Goal: Transaction & Acquisition: Purchase product/service

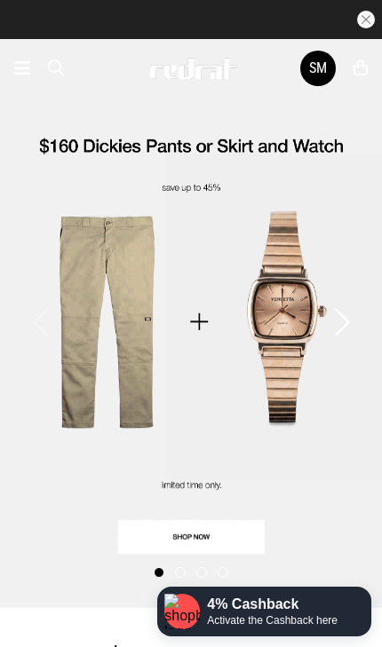
click at [321, 75] on div "SM" at bounding box center [318, 67] width 18 height 17
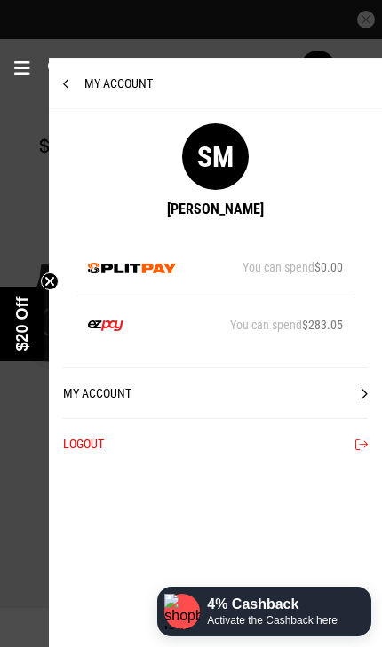
click at [14, 62] on icon at bounding box center [22, 68] width 16 height 21
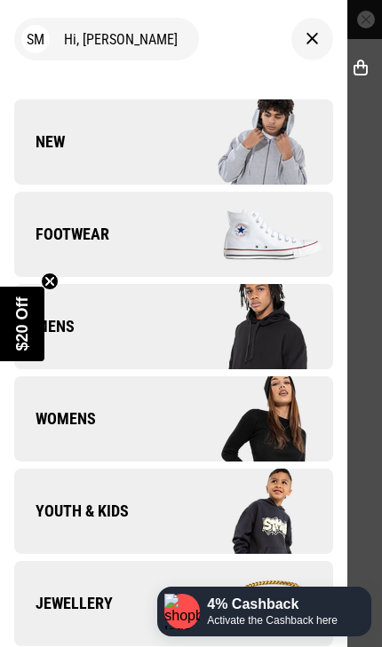
click at [29, 64] on div "SM Hi, [PERSON_NAME] New Back Footwear Back Footwear Mens Back Mens Womens Back…" at bounding box center [173, 323] width 347 height 647
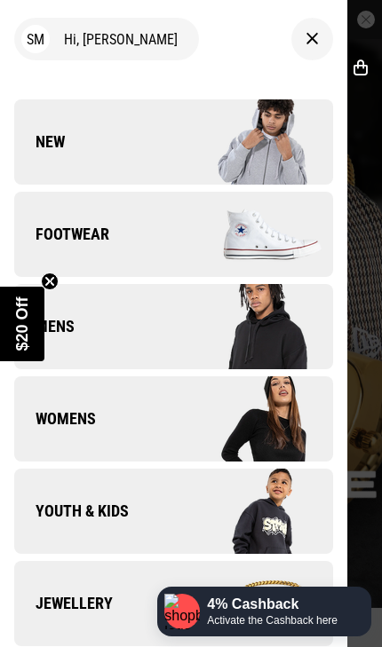
click at [86, 178] on link "New" at bounding box center [173, 141] width 319 height 85
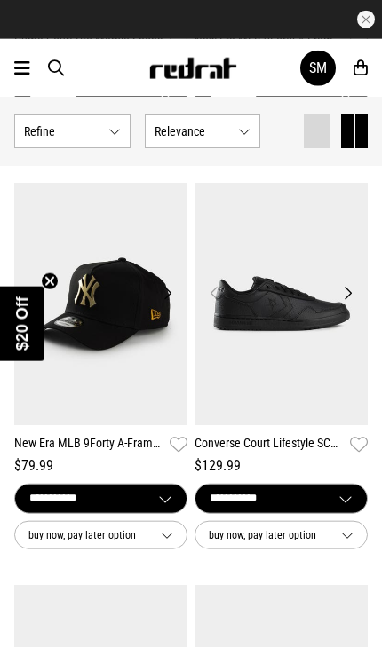
scroll to position [940, 0]
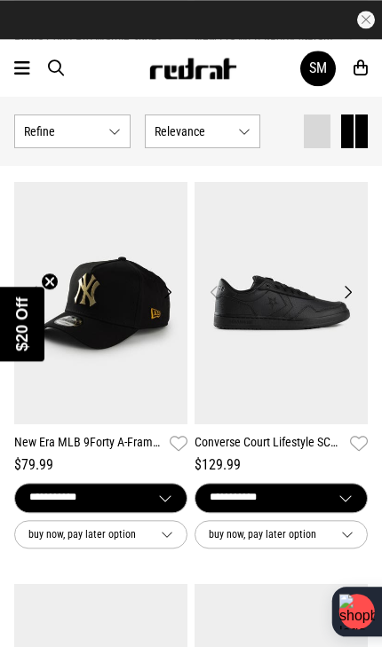
click at [124, 408] on img at bounding box center [100, 303] width 173 height 242
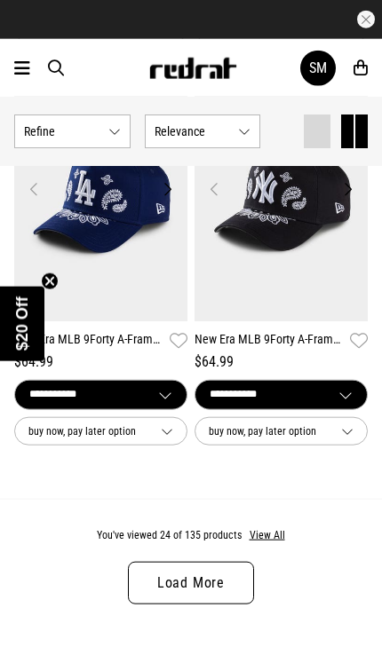
scroll to position [4668, 0]
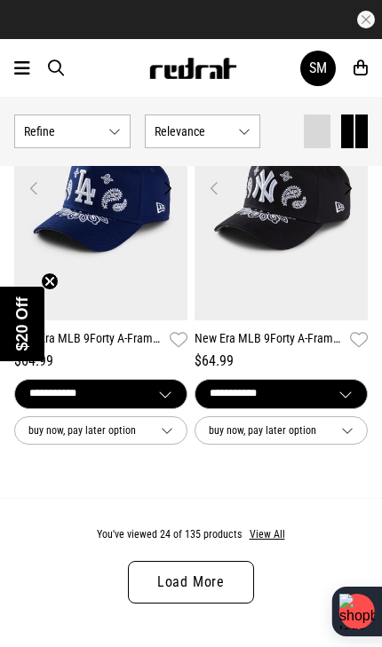
click at [282, 530] on button "View All" at bounding box center [267, 535] width 37 height 16
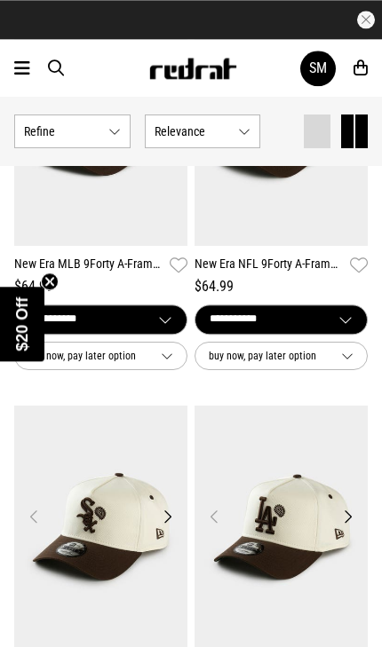
scroll to position [5548, 0]
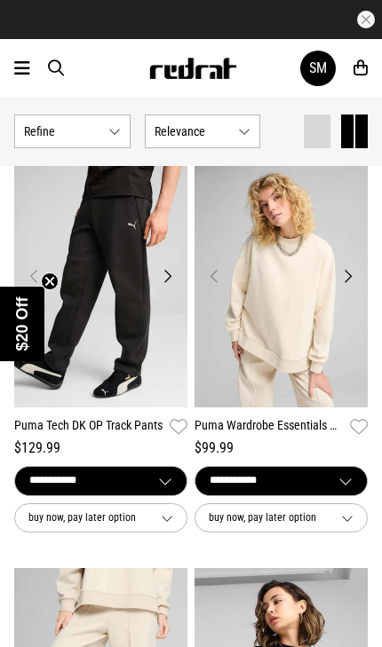
scroll to position [12273, 0]
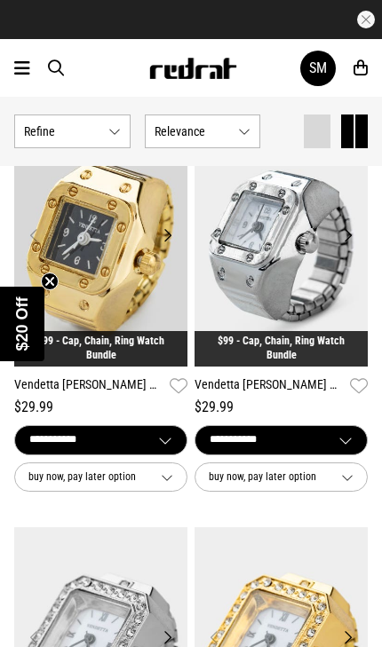
scroll to position [15112, 0]
